Goal: Task Accomplishment & Management: Manage account settings

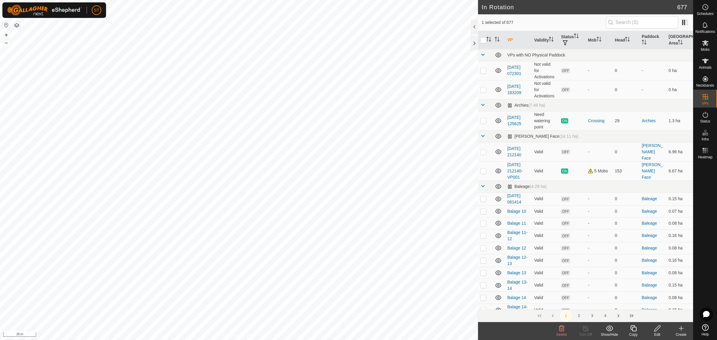
click at [631, 331] on icon at bounding box center [632, 328] width 7 height 7
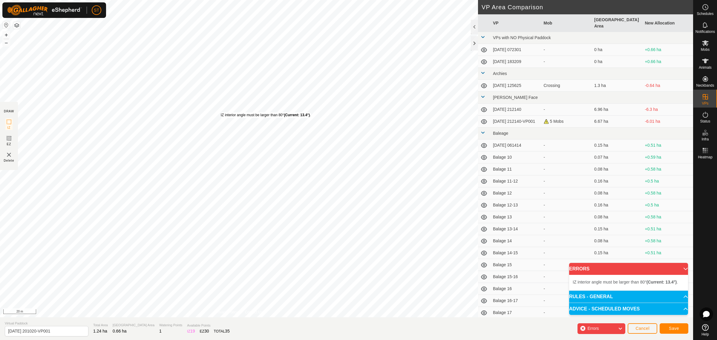
click at [221, 112] on div "IZ interior angle must be larger than 80° (Current: 13.4°) ." at bounding box center [266, 114] width 90 height 5
click at [257, 62] on div "IZ interior angle must be larger than 80° (Current: 56.2°) . + – ⇧ i 20 m" at bounding box center [239, 158] width 478 height 317
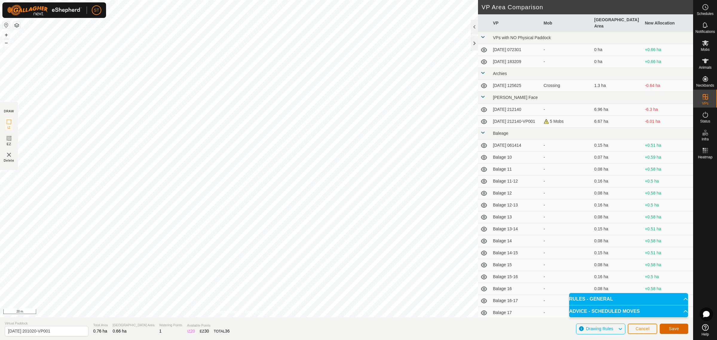
click at [678, 328] on span "Save" at bounding box center [673, 328] width 10 height 5
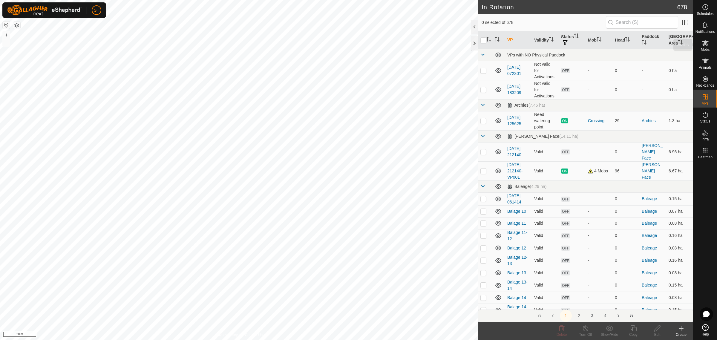
click at [705, 44] on icon at bounding box center [705, 43] width 7 height 6
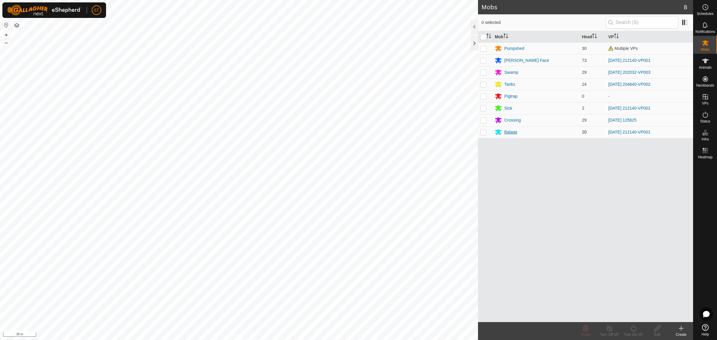
click at [507, 130] on div "Balage" at bounding box center [510, 132] width 13 height 6
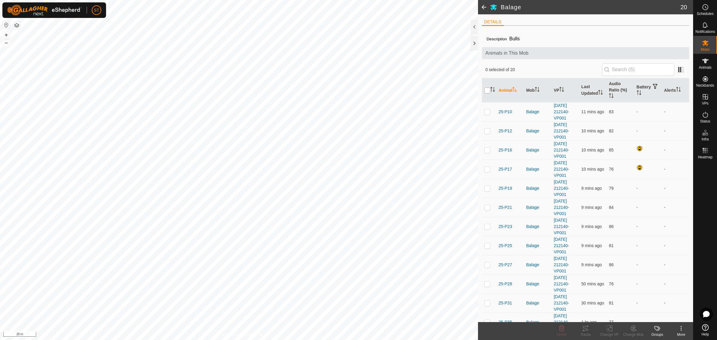
click at [487, 93] on input "checkbox" at bounding box center [487, 90] width 6 height 6
checkbox input "true"
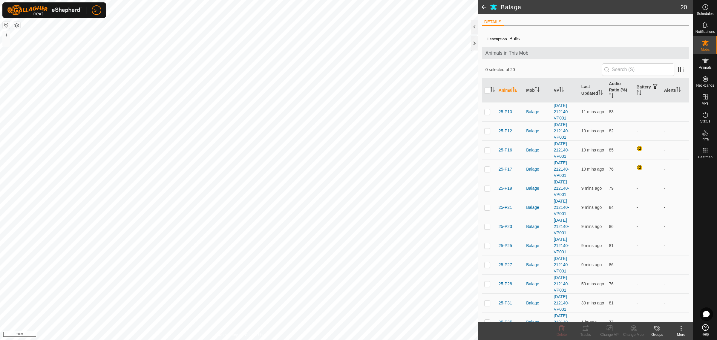
checkbox input "true"
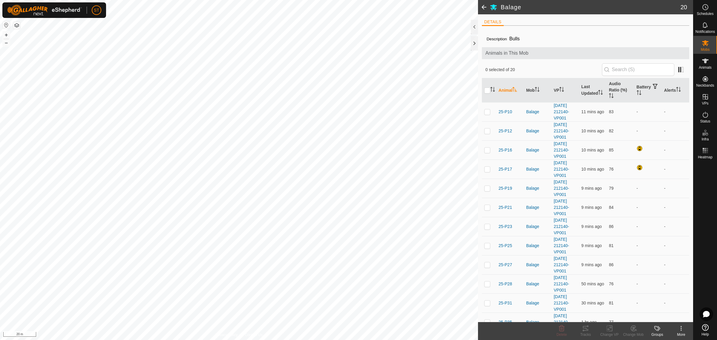
checkbox input "true"
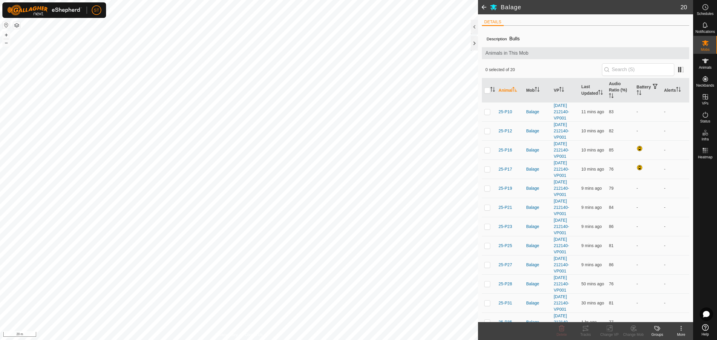
checkbox input "true"
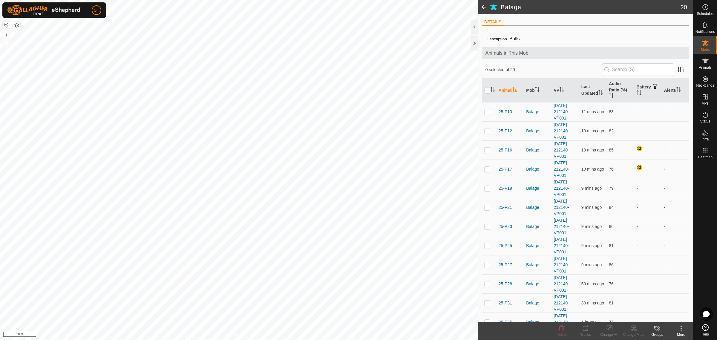
checkbox input "true"
click at [608, 331] on icon at bounding box center [608, 328] width 7 height 7
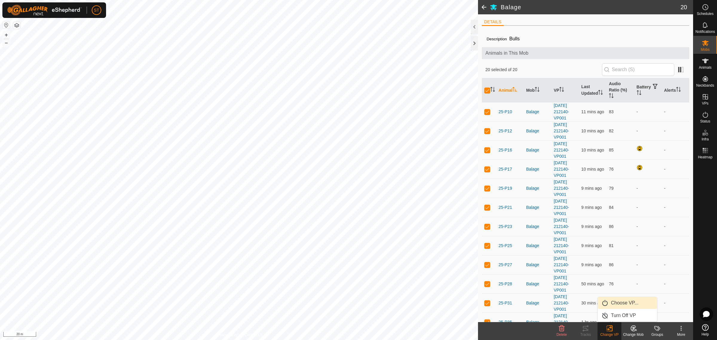
click at [616, 305] on span "Choose VP..." at bounding box center [624, 302] width 27 height 7
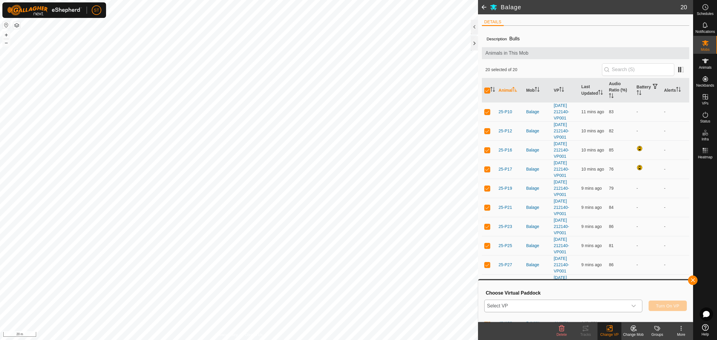
click at [632, 305] on icon "dropdown trigger" at bounding box center [633, 306] width 4 height 2
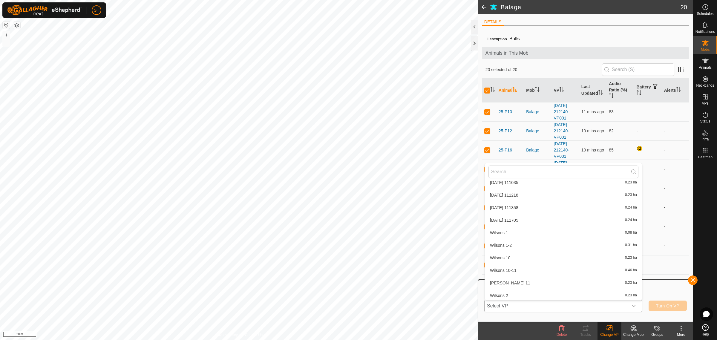
scroll to position [8705, 0]
click at [529, 295] on li "[DATE] 201020-VP001 0.66 ha" at bounding box center [563, 300] width 157 height 12
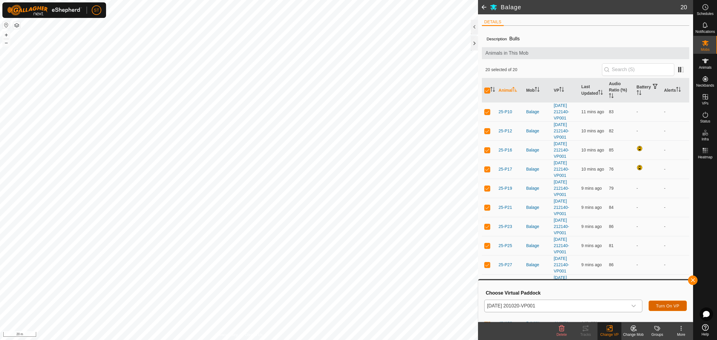
click at [660, 306] on span "Turn On VP" at bounding box center [667, 305] width 23 height 5
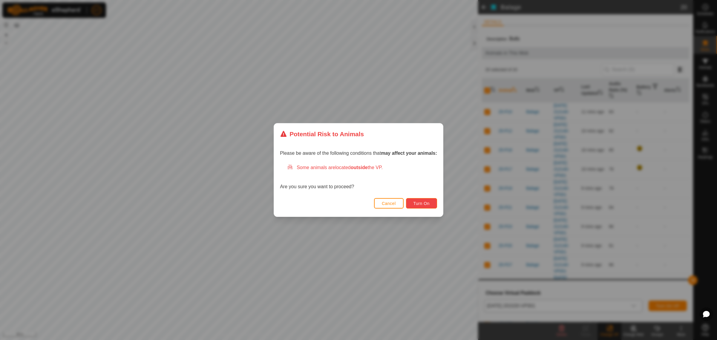
click at [422, 204] on span "Turn On" at bounding box center [421, 203] width 16 height 5
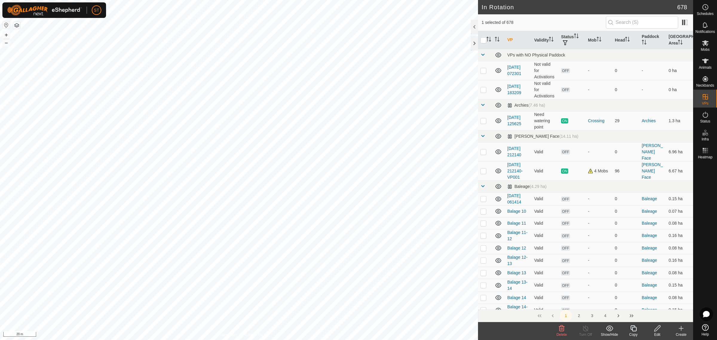
click at [560, 328] on icon at bounding box center [561, 328] width 7 height 7
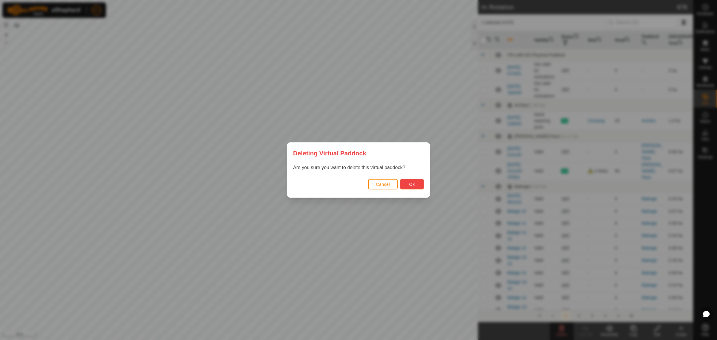
click at [410, 185] on span "Ok" at bounding box center [412, 184] width 6 height 5
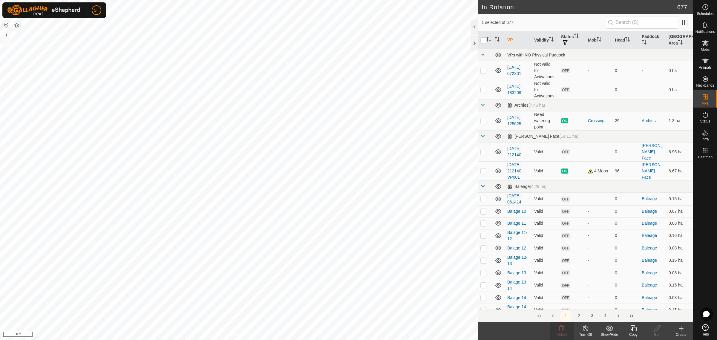
click at [635, 331] on icon at bounding box center [632, 328] width 7 height 7
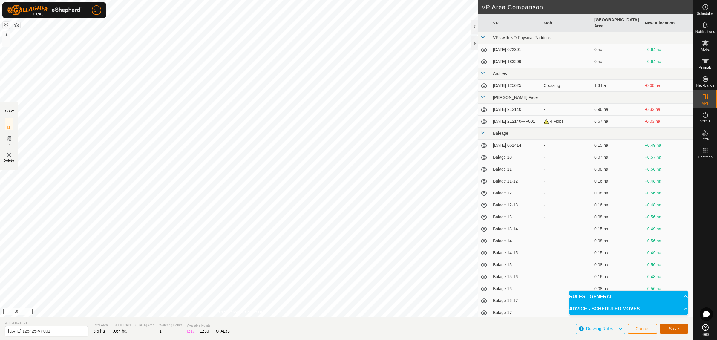
click at [671, 328] on span "Save" at bounding box center [673, 328] width 10 height 5
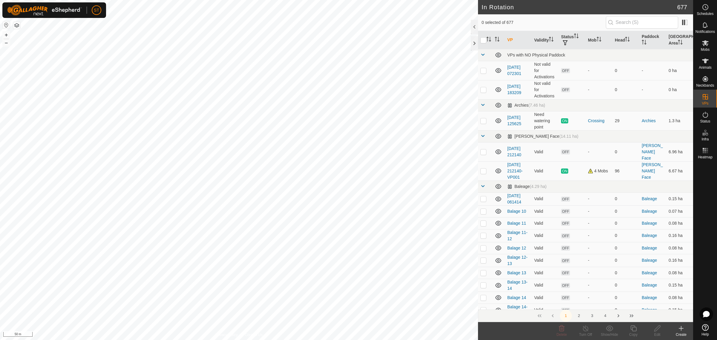
click at [706, 45] on icon at bounding box center [705, 43] width 7 height 6
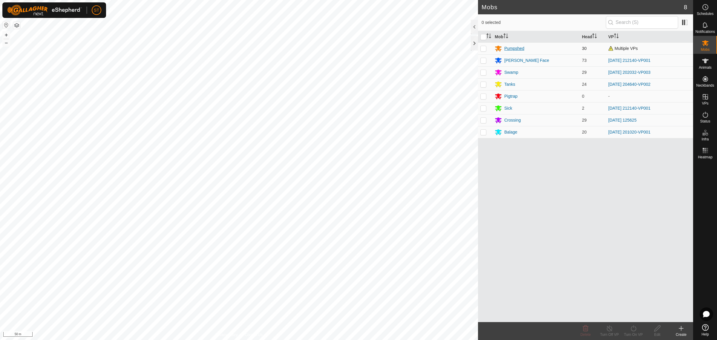
click at [512, 48] on div "Pumpshed" at bounding box center [514, 48] width 20 height 6
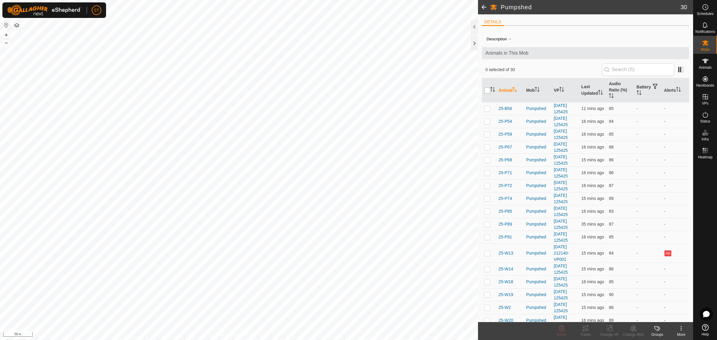
click at [486, 91] on input "checkbox" at bounding box center [487, 90] width 6 height 6
checkbox input "true"
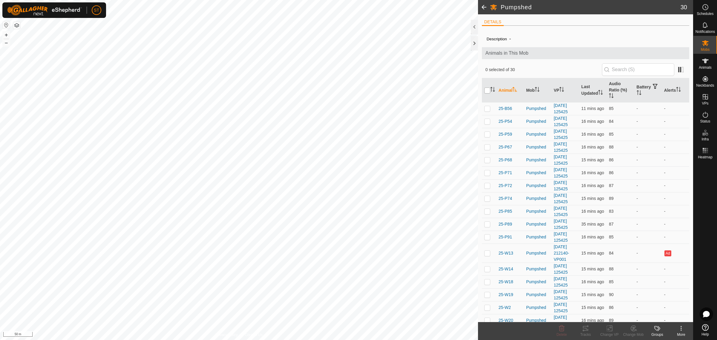
checkbox input "true"
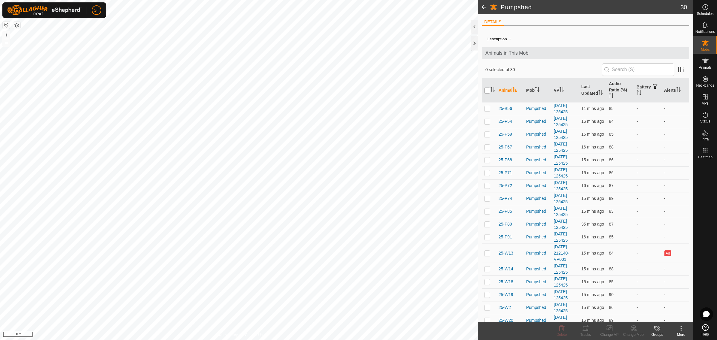
checkbox input "true"
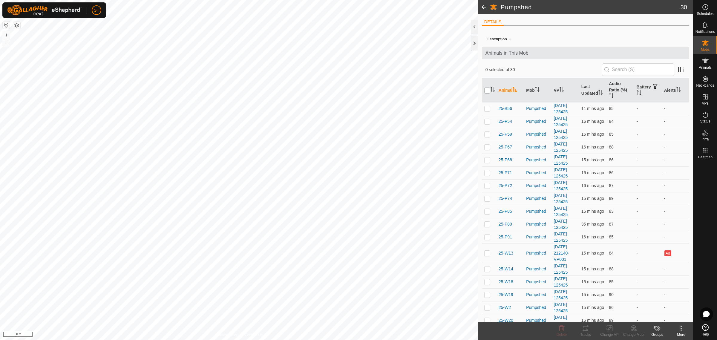
checkbox input "true"
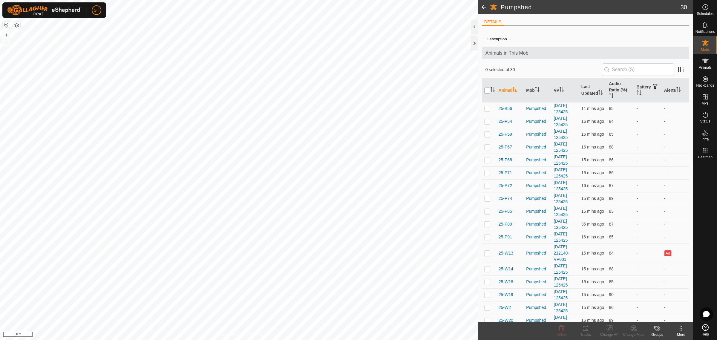
checkbox input "true"
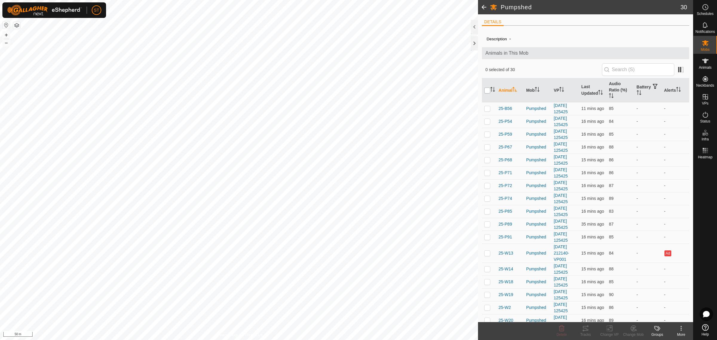
checkbox input "true"
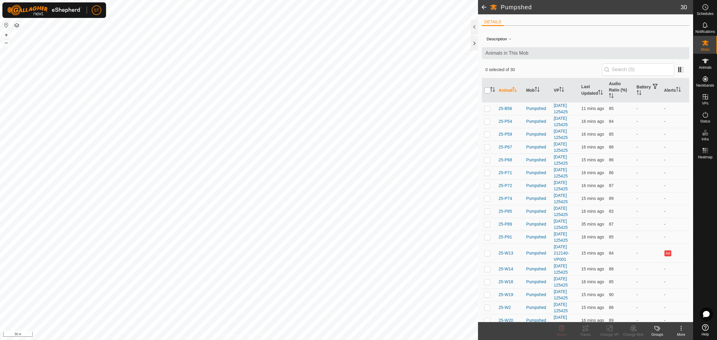
checkbox input "true"
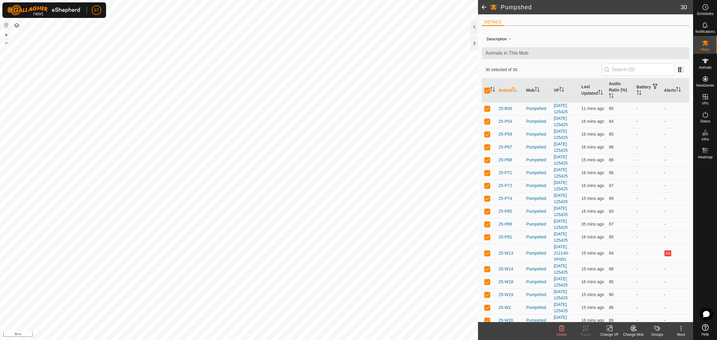
click at [610, 329] on icon at bounding box center [608, 328] width 7 height 7
click at [622, 302] on link "Choose VP..." at bounding box center [626, 303] width 59 height 12
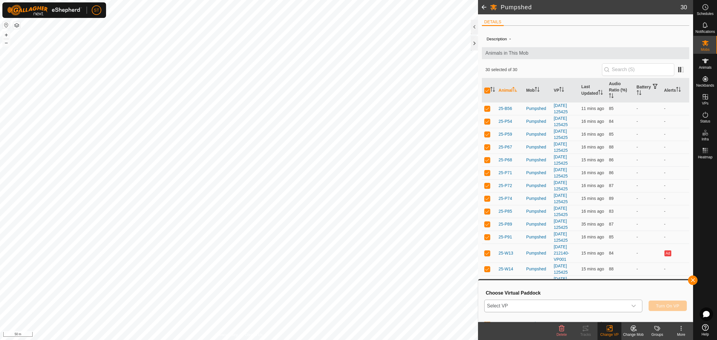
click at [634, 305] on icon "dropdown trigger" at bounding box center [633, 306] width 4 height 2
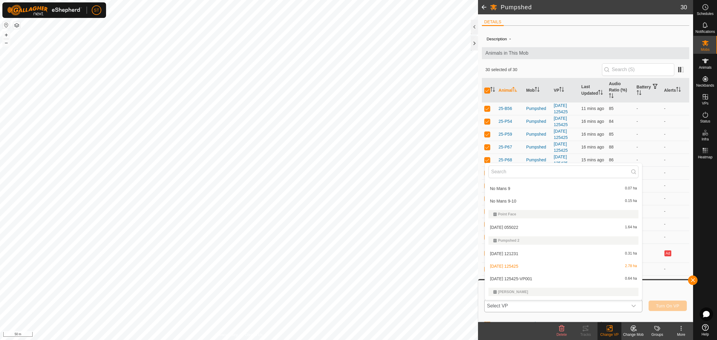
scroll to position [5225, 0]
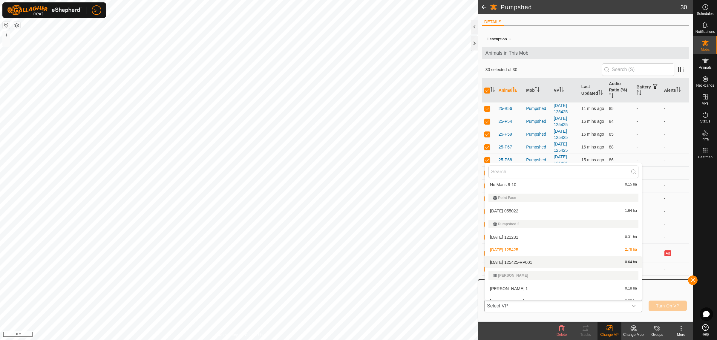
click at [512, 257] on li "[DATE] 125425-VP001 0.64 ha" at bounding box center [563, 262] width 157 height 12
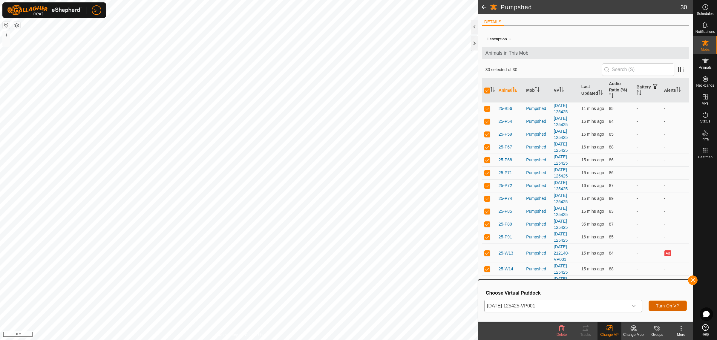
click at [668, 301] on button "Turn On VP" at bounding box center [667, 305] width 38 height 10
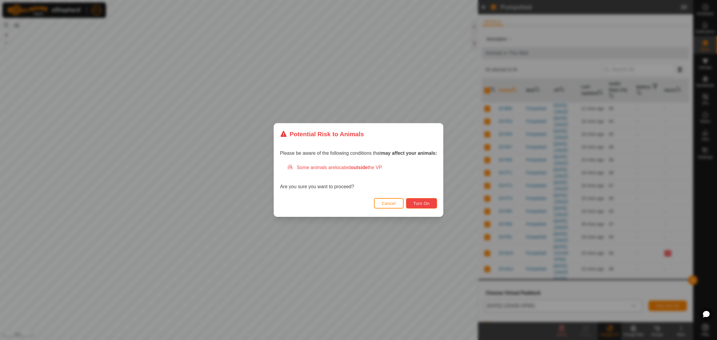
click at [420, 206] on button "Turn On" at bounding box center [421, 203] width 31 height 10
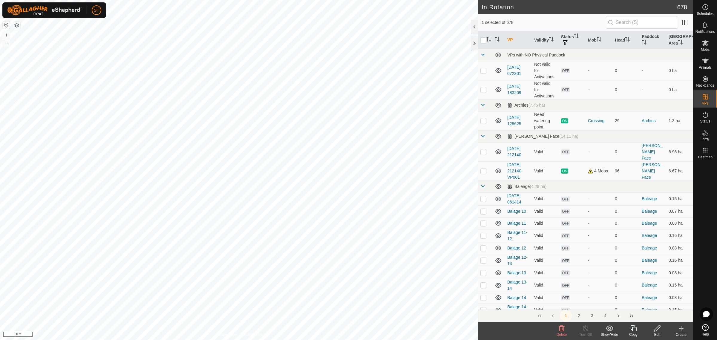
click at [560, 329] on icon at bounding box center [562, 328] width 6 height 6
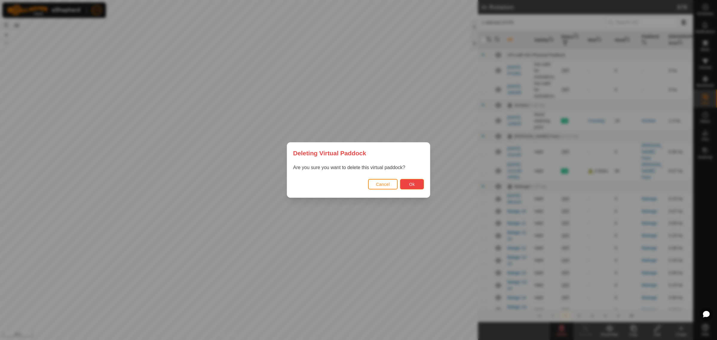
click at [409, 184] on span "Ok" at bounding box center [412, 184] width 6 height 5
